Goal: Information Seeking & Learning: Learn about a topic

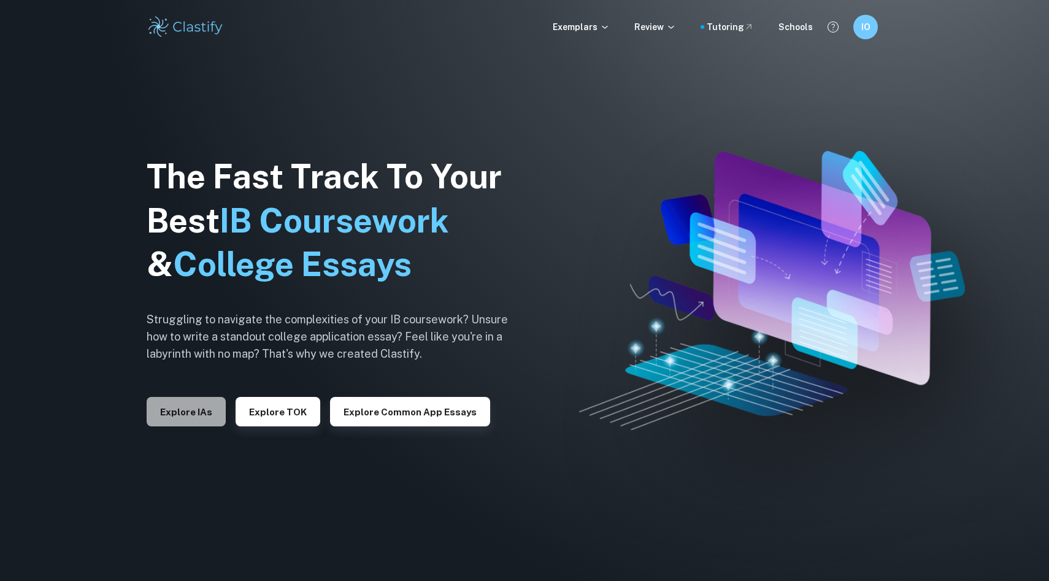
click at [197, 405] on button "Explore IAs" at bounding box center [186, 411] width 79 height 29
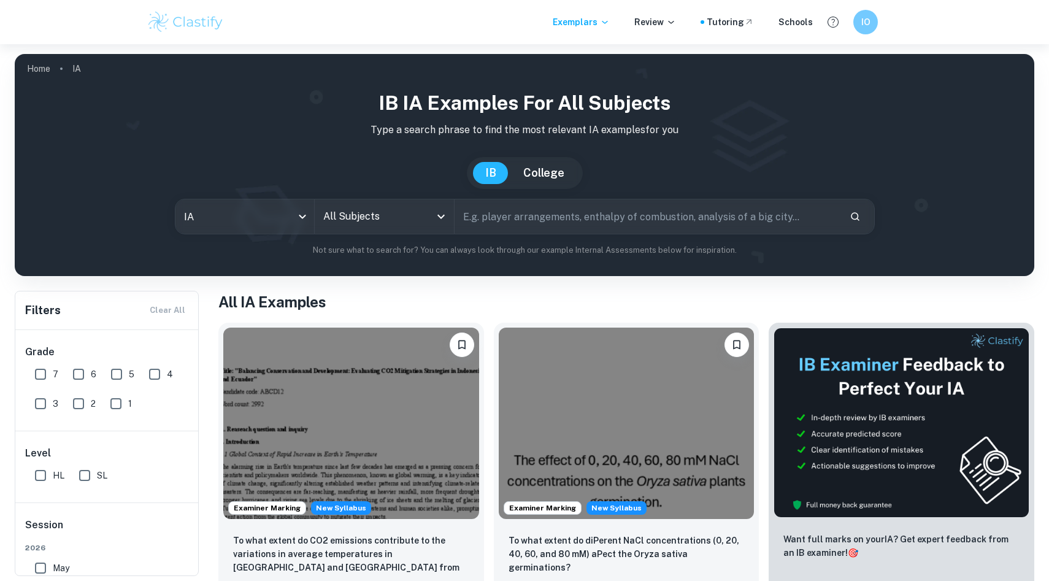
click at [341, 215] on input "All Subjects" at bounding box center [375, 216] width 110 height 23
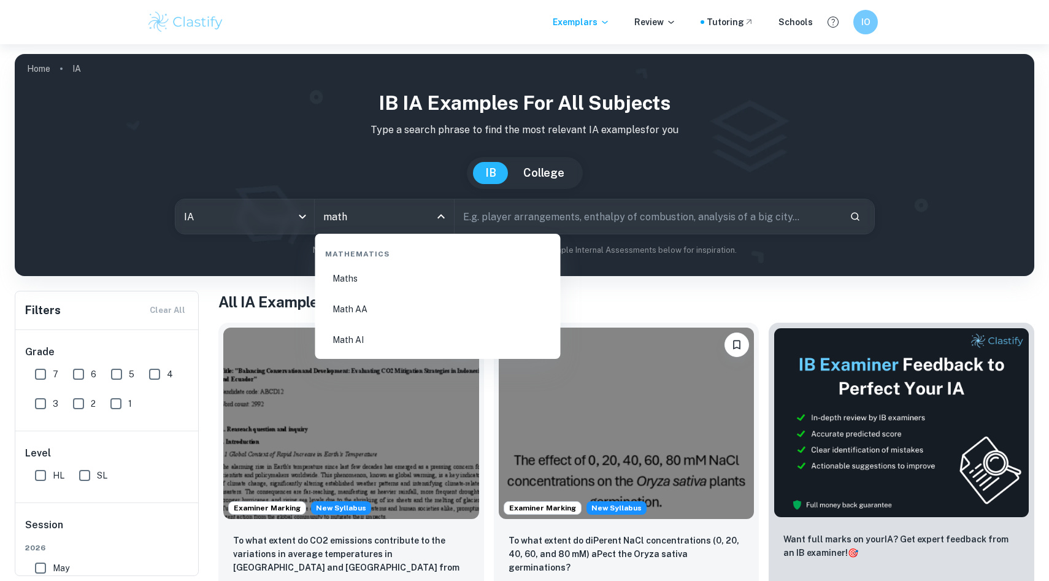
click at [350, 349] on li "Math AI" at bounding box center [438, 340] width 236 height 28
type input "Math AI"
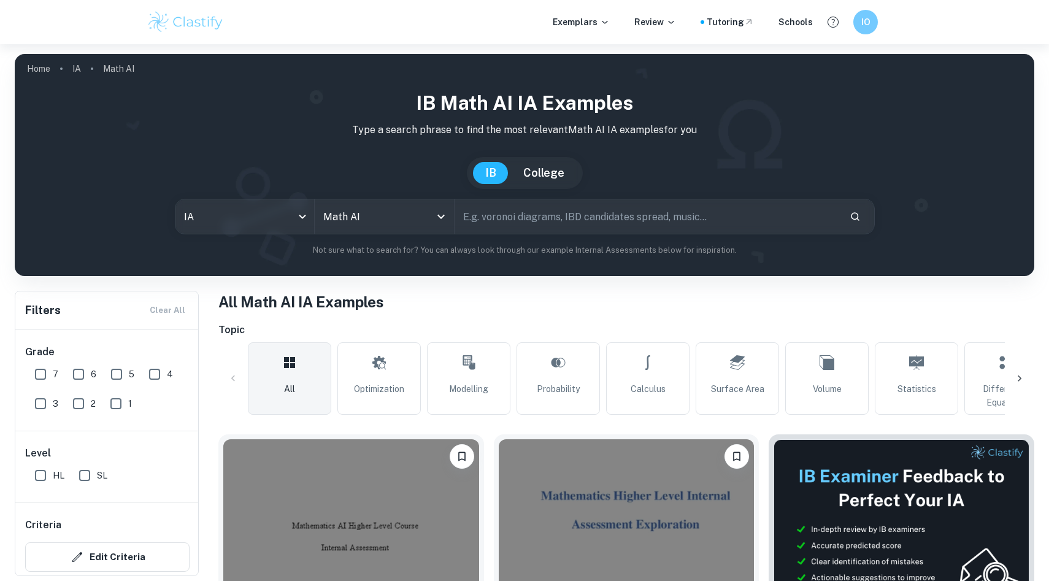
click at [78, 468] on input "SL" at bounding box center [84, 475] width 25 height 25
checkbox input "true"
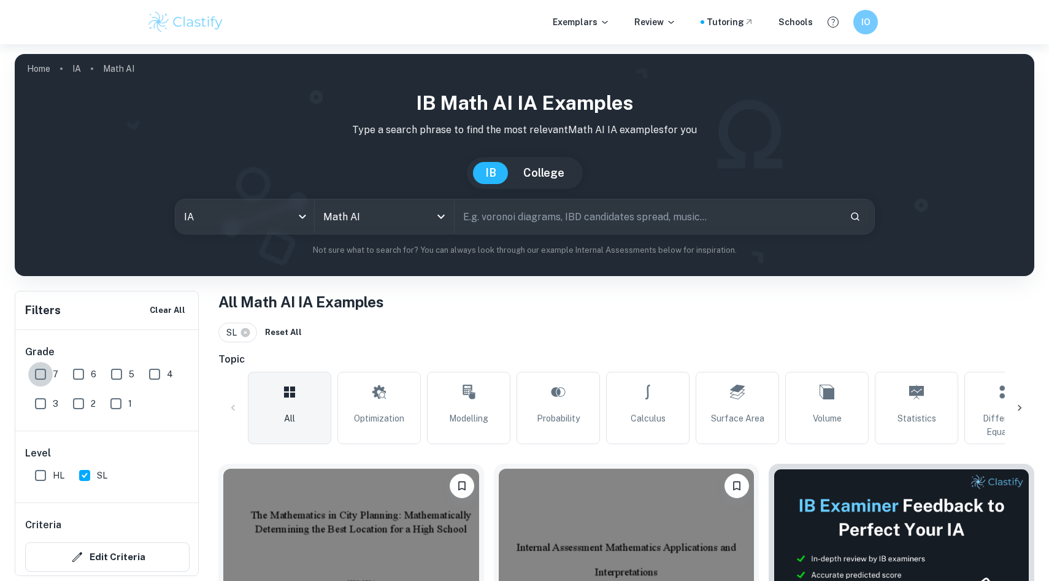
click at [44, 373] on input "7" at bounding box center [40, 374] width 25 height 25
checkbox input "true"
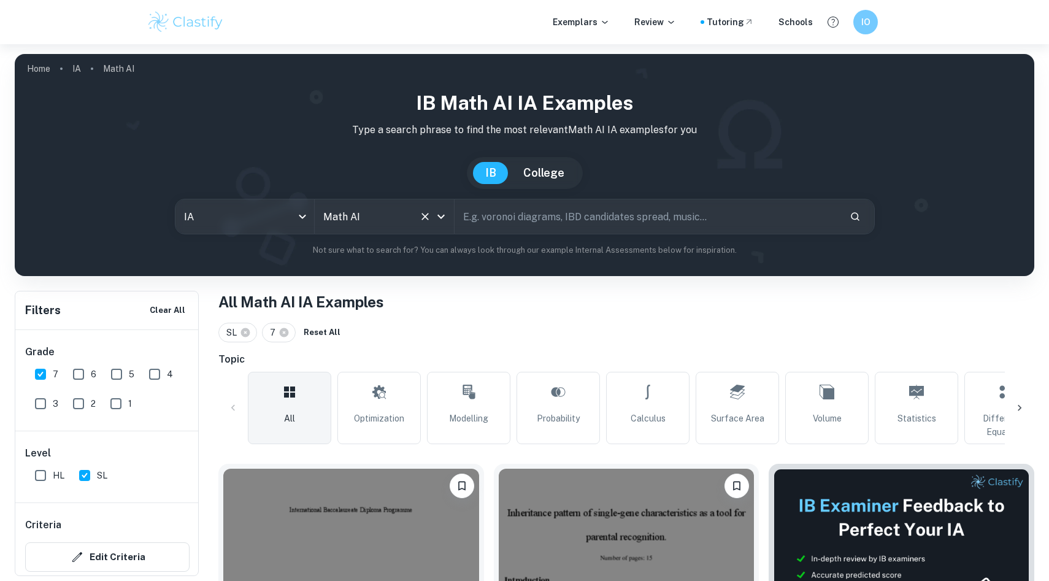
click at [340, 231] on div "Math AI All Subjects" at bounding box center [384, 216] width 139 height 34
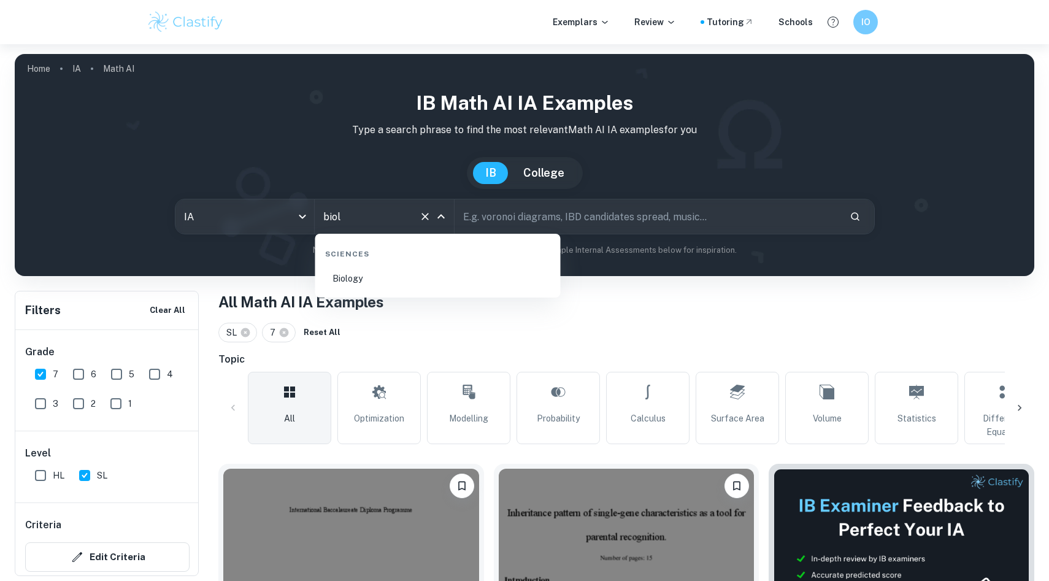
click at [358, 279] on li "Biology" at bounding box center [438, 278] width 236 height 28
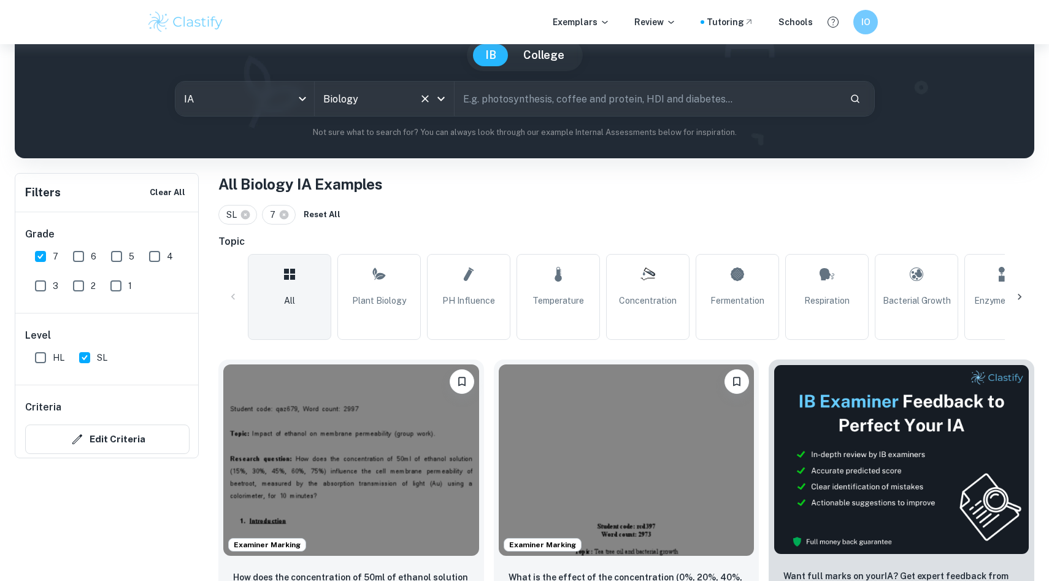
scroll to position [134, 0]
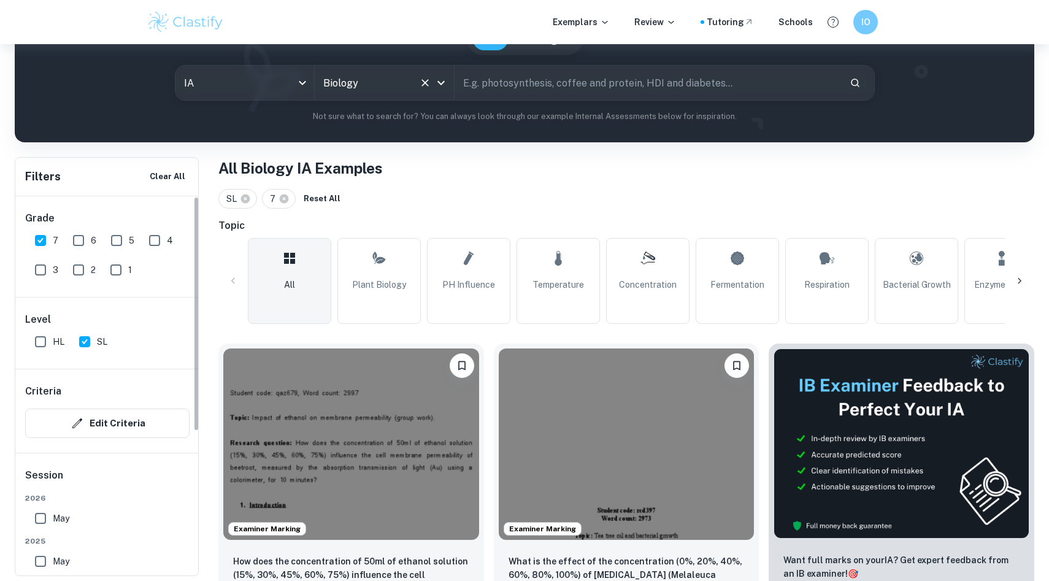
type input "Biology"
click at [91, 343] on input "SL" at bounding box center [84, 341] width 25 height 25
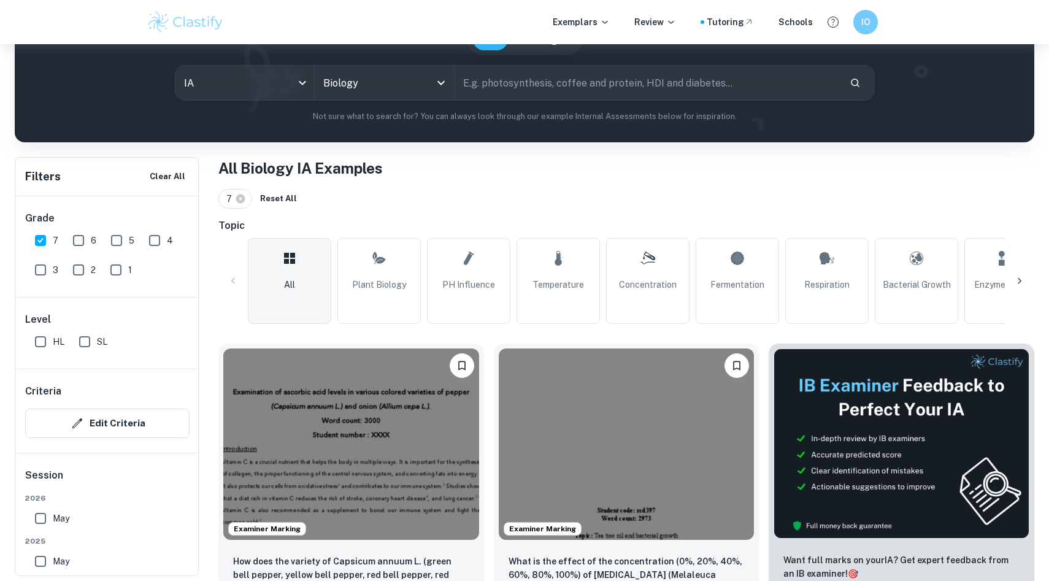
click at [91, 342] on input "SL" at bounding box center [84, 341] width 25 height 25
checkbox input "true"
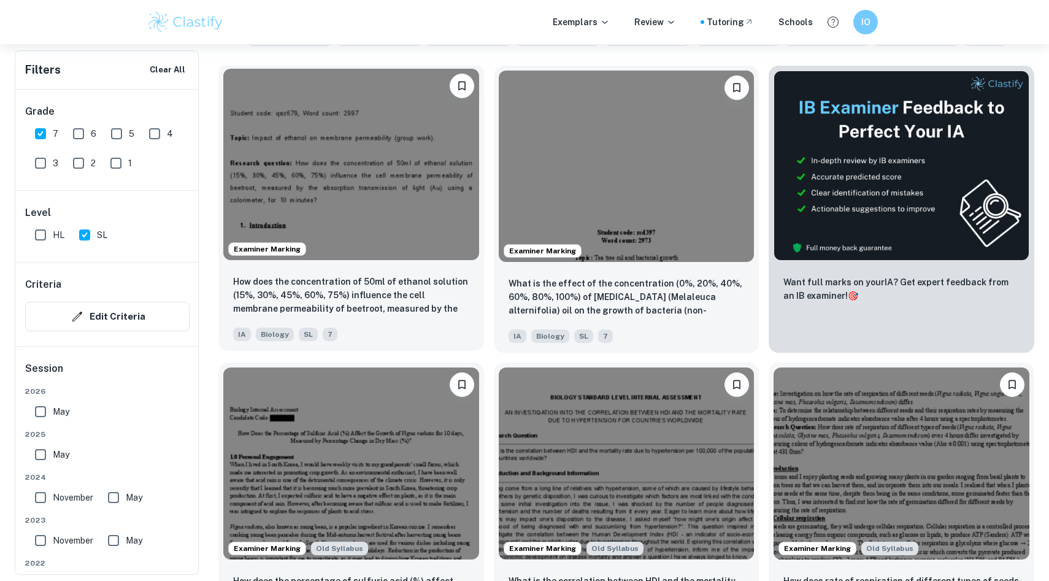
scroll to position [413, 0]
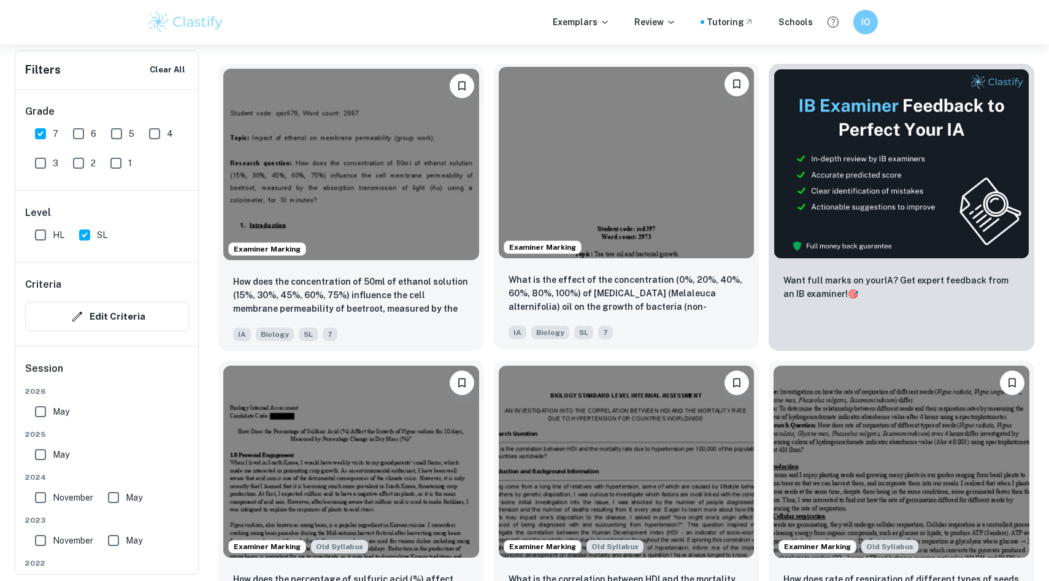
click at [532, 197] on img at bounding box center [627, 162] width 256 height 191
